Goal: Task Accomplishment & Management: Complete application form

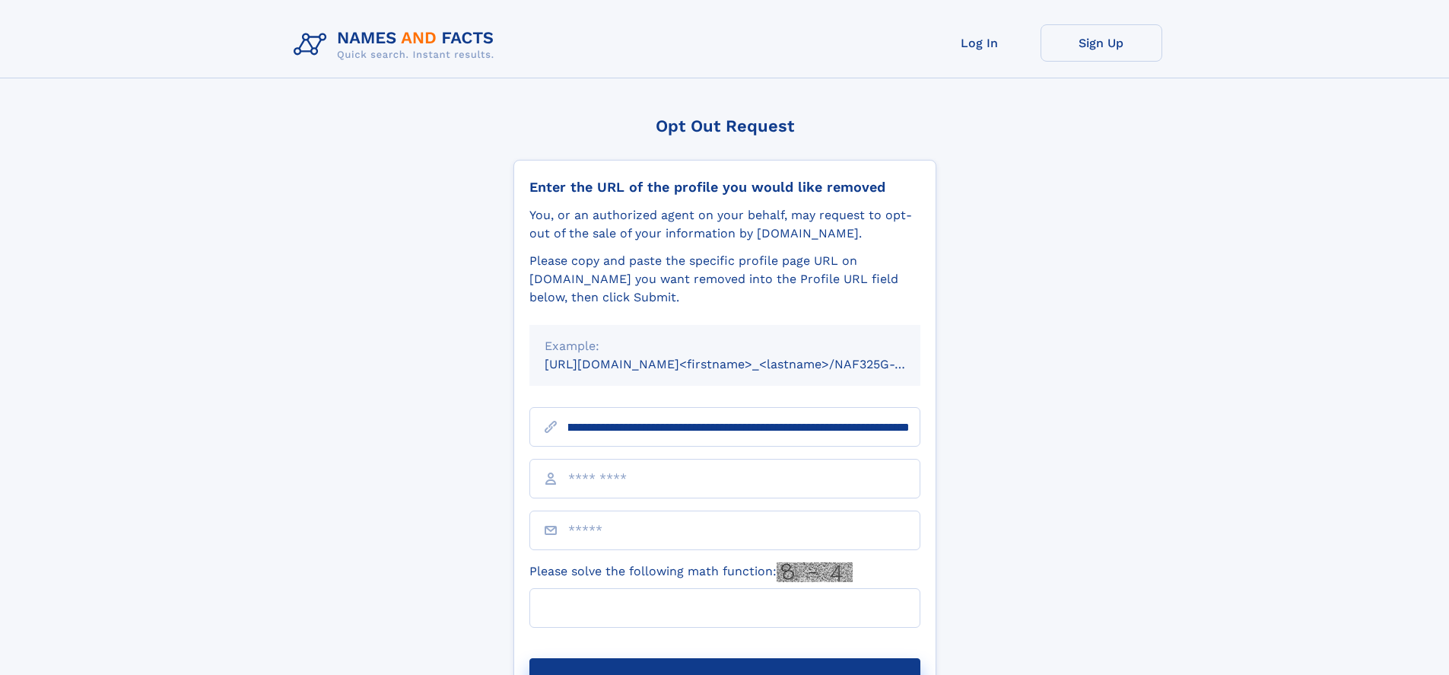
scroll to position [0, 173]
type input "**********"
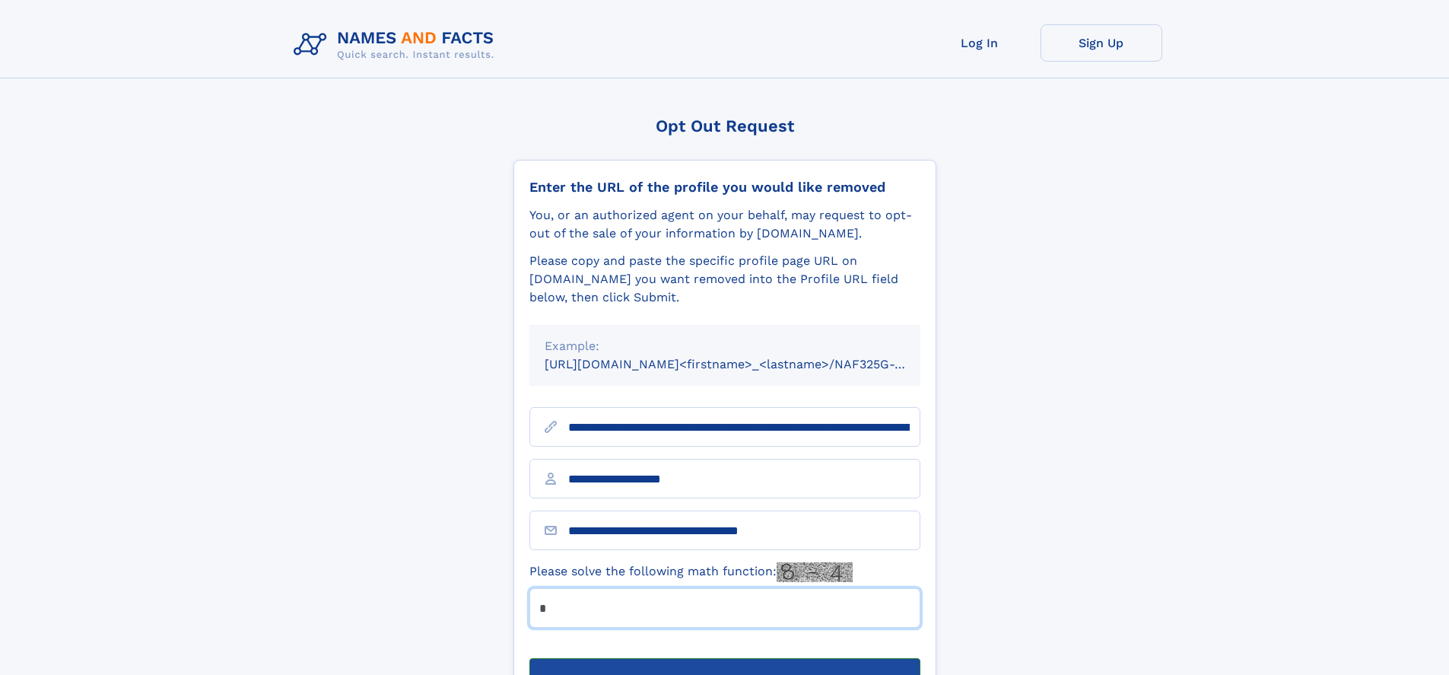
type input "*"
click at [724, 658] on button "Submit Opt Out Request" at bounding box center [725, 682] width 391 height 49
